Goal: Transaction & Acquisition: Purchase product/service

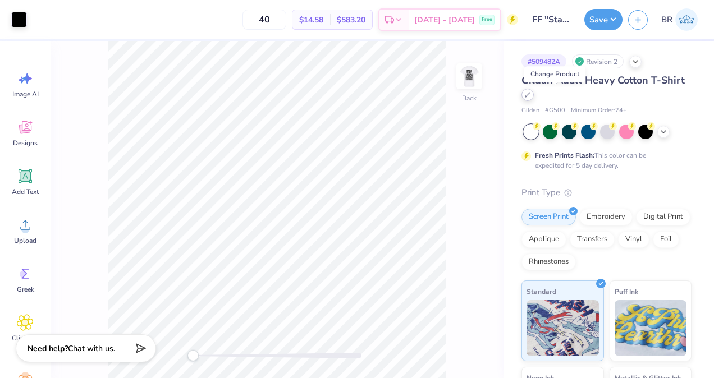
click at [534, 98] on div at bounding box center [527, 95] width 12 height 12
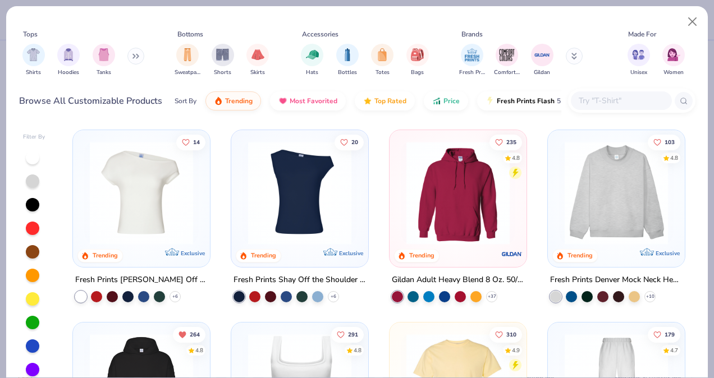
click at [581, 99] on input "text" at bounding box center [621, 100] width 86 height 13
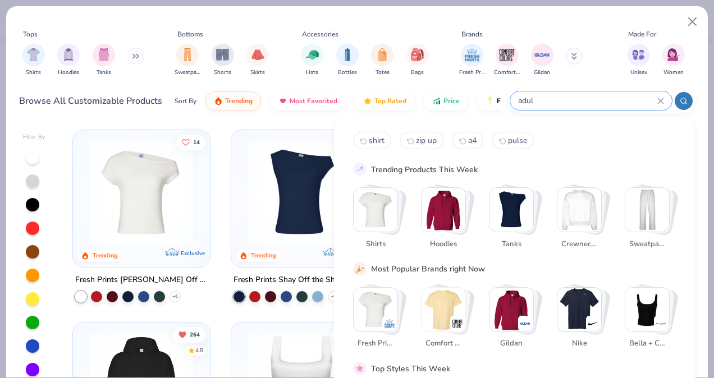
type input "adult"
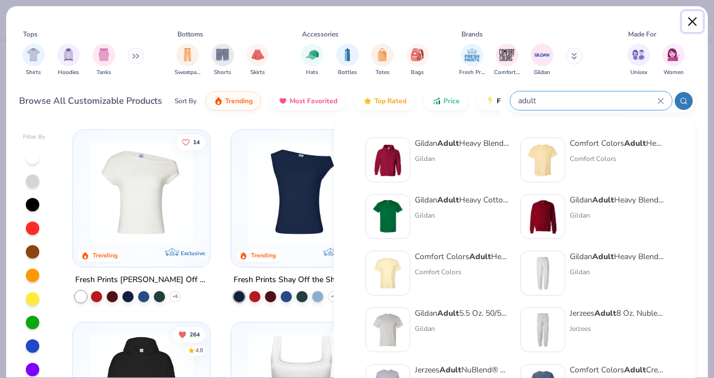
click at [689, 23] on button "Close" at bounding box center [692, 21] width 21 height 21
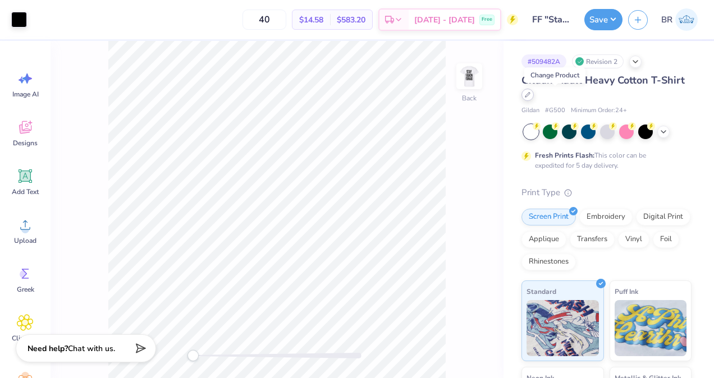
click at [534, 100] on div at bounding box center [527, 95] width 12 height 12
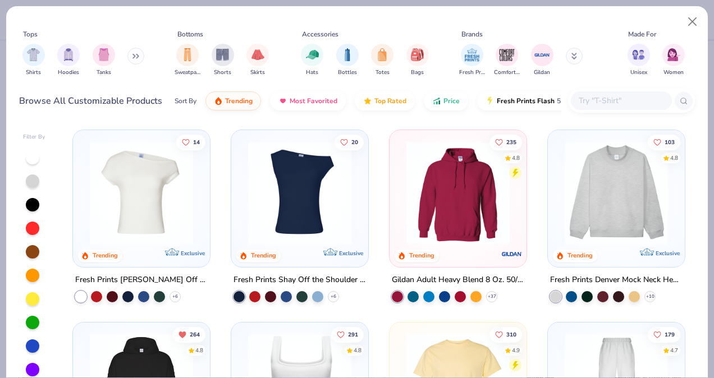
click at [597, 103] on input "text" at bounding box center [621, 100] width 86 height 13
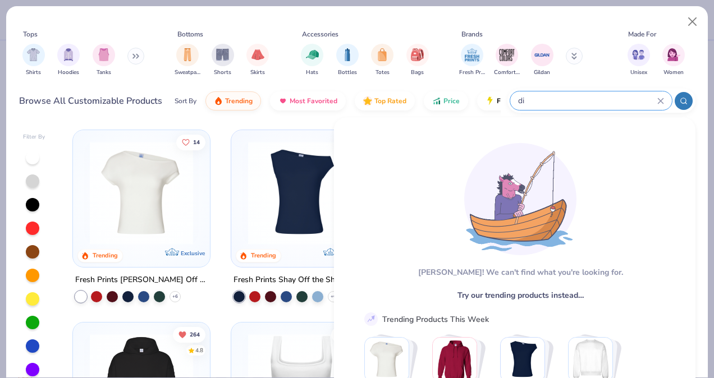
type input "d"
type input "gu"
click at [540, 63] on div "filter for Gildan" at bounding box center [542, 54] width 22 height 22
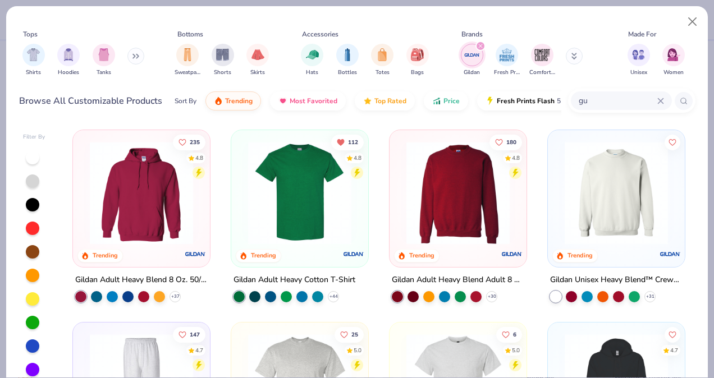
click at [345, 228] on img at bounding box center [299, 192] width 114 height 103
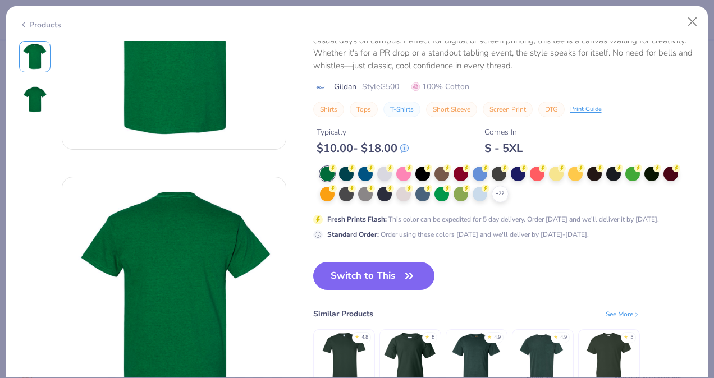
scroll to position [128, 0]
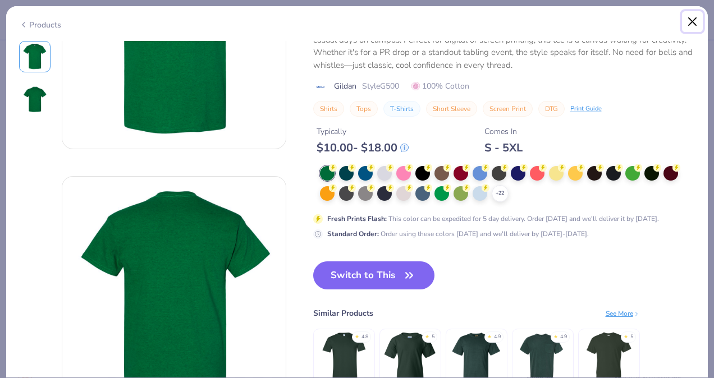
click at [689, 16] on button "Close" at bounding box center [692, 21] width 21 height 21
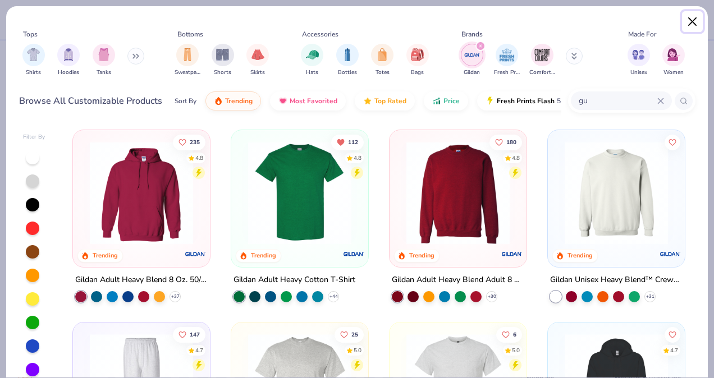
click at [689, 16] on button "Close" at bounding box center [692, 21] width 21 height 21
